Goal: Task Accomplishment & Management: Manage account settings

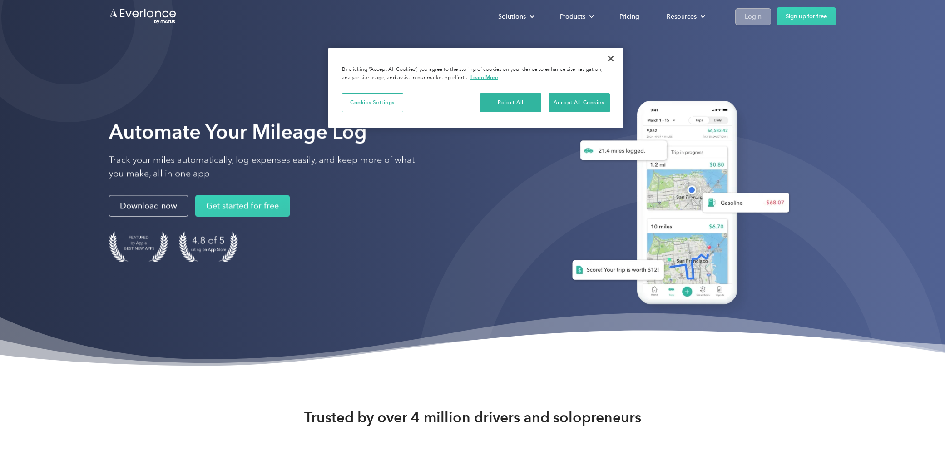
click at [748, 14] on div "Login" at bounding box center [753, 16] width 17 height 11
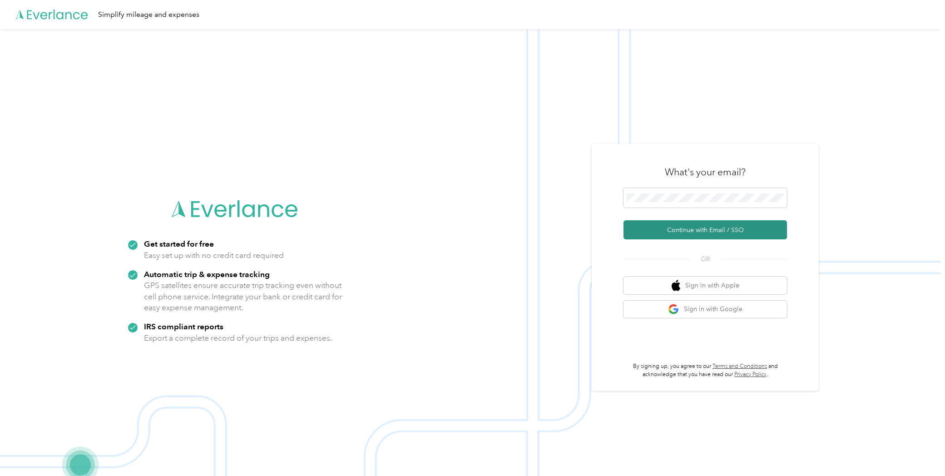
click at [694, 237] on button "Continue with Email / SSO" at bounding box center [706, 229] width 164 height 19
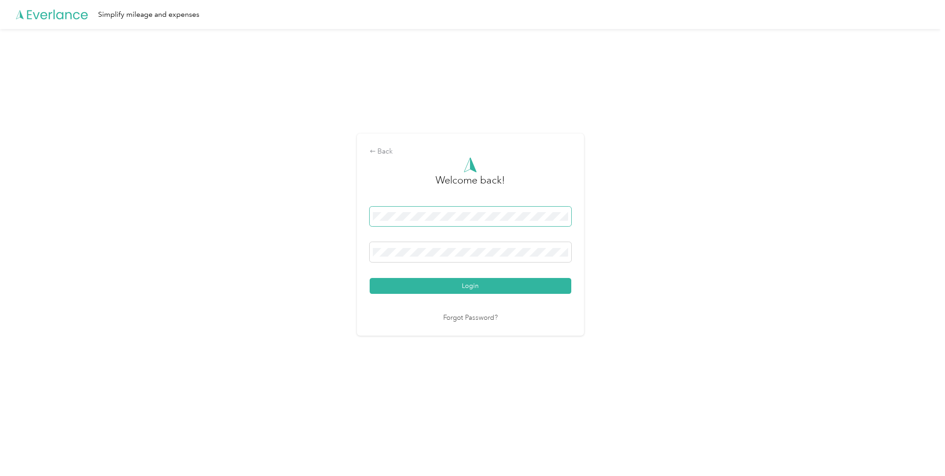
click at [472, 286] on button "Login" at bounding box center [471, 286] width 202 height 16
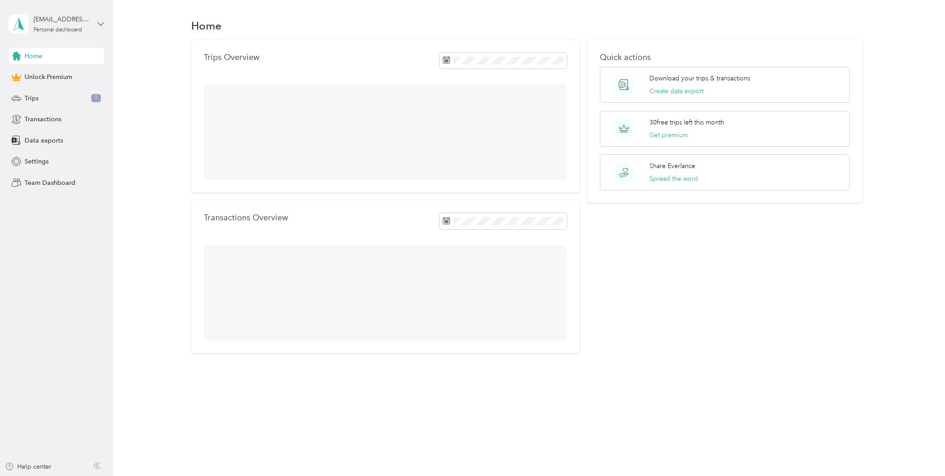
click at [104, 21] on icon at bounding box center [101, 24] width 6 height 6
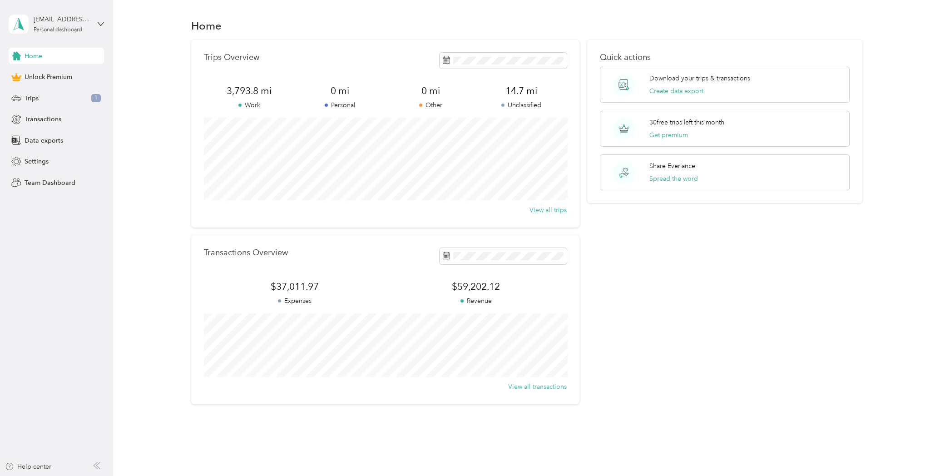
click at [69, 71] on div "Log out" at bounding box center [104, 75] width 179 height 16
